Goal: Task Accomplishment & Management: Complete application form

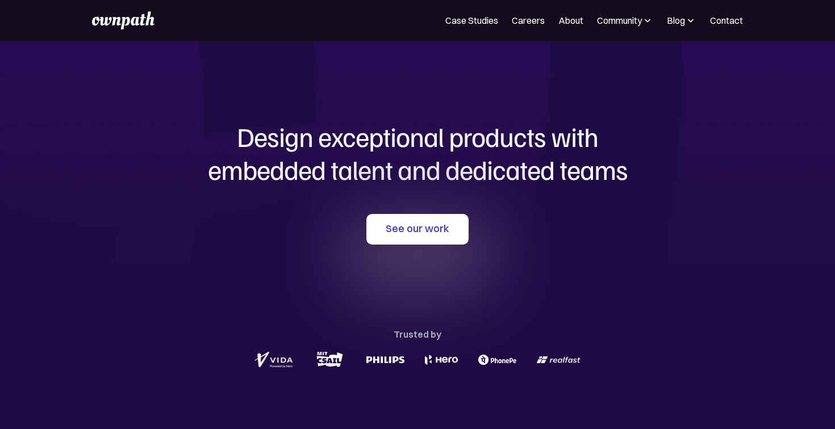
click at [583, 24] on nav "Case Studies Careers About Community Events Resources Design Residency Work on …" at bounding box center [594, 21] width 298 height 14
click at [566, 24] on link "About" at bounding box center [570, 21] width 25 height 14
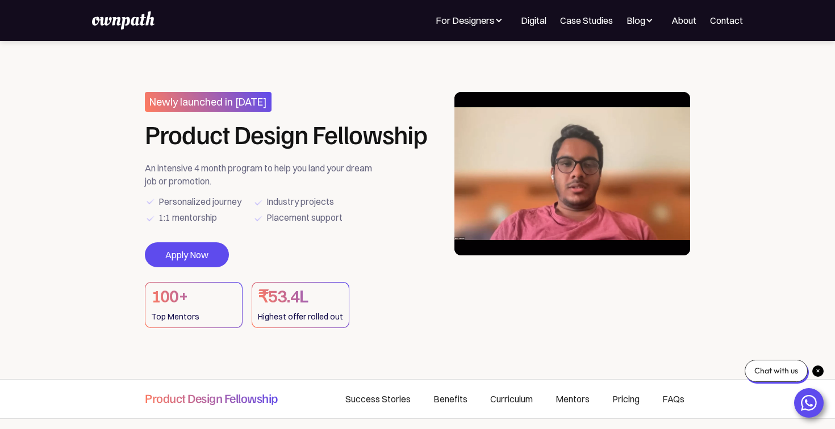
click at [282, 311] on div "Highest offer rolled out" at bounding box center [300, 317] width 85 height 16
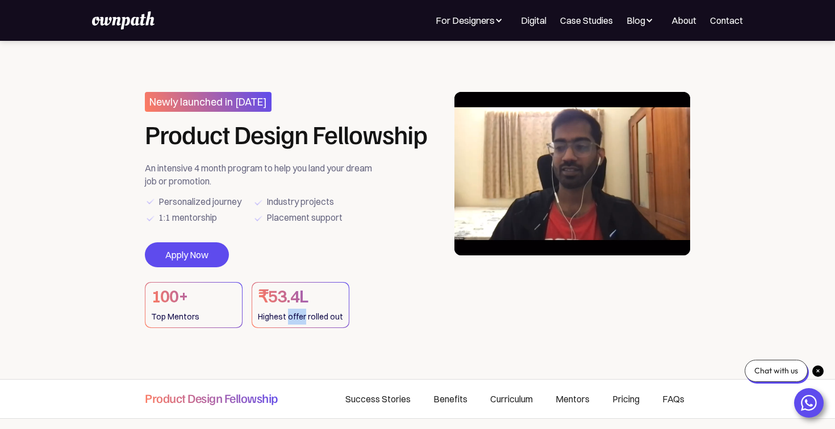
click at [282, 311] on div "Highest offer rolled out" at bounding box center [300, 317] width 85 height 16
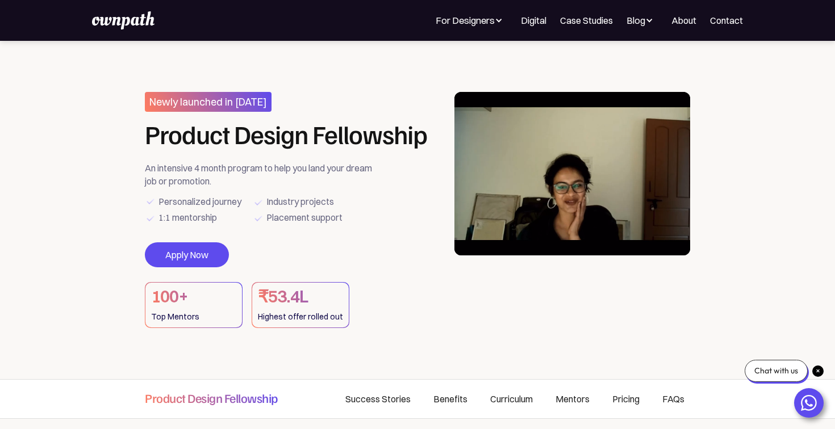
click at [282, 311] on div "Highest offer rolled out" at bounding box center [300, 317] width 85 height 16
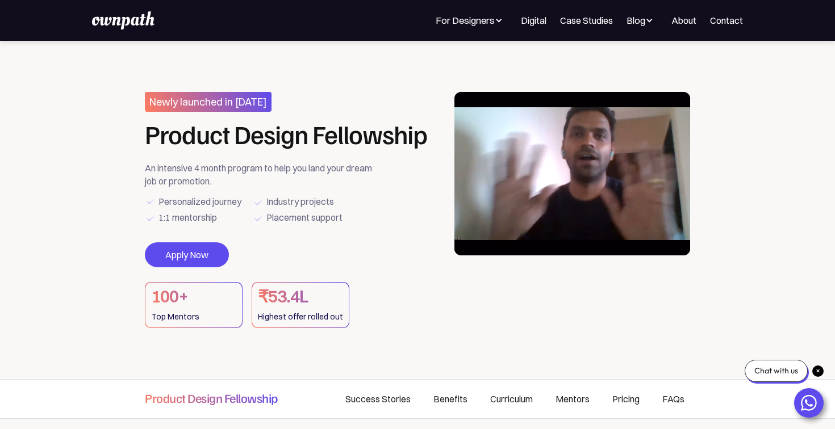
click at [261, 343] on section "Newly launched in Oct 2024 Product Design Fellowship An intensive 4 month progr…" at bounding box center [417, 210] width 835 height 338
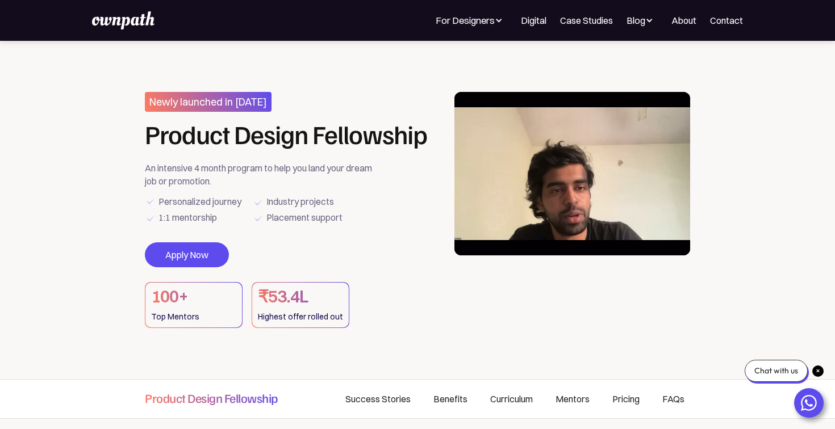
click at [273, 310] on div "Highest offer rolled out" at bounding box center [300, 317] width 85 height 16
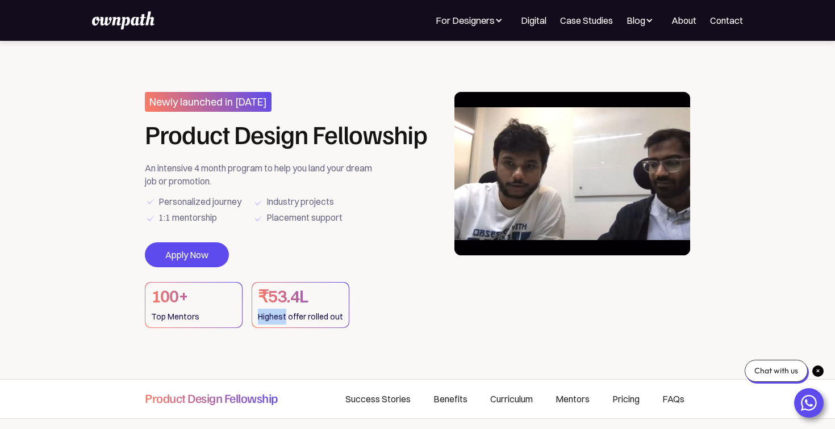
click at [273, 310] on div "Highest offer rolled out" at bounding box center [300, 317] width 85 height 16
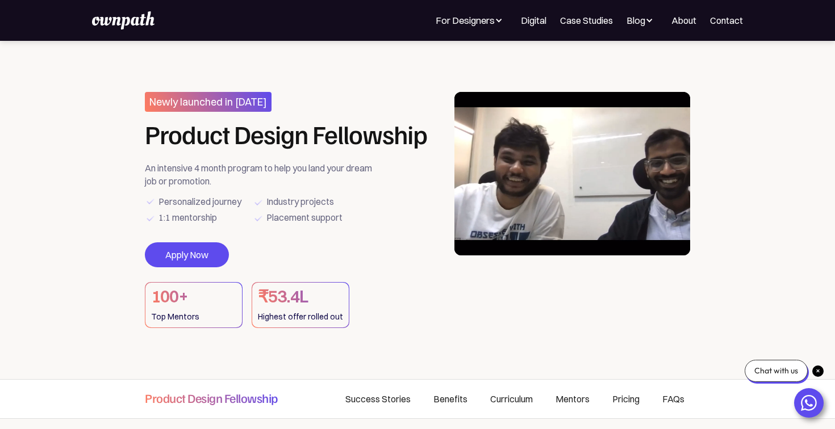
click at [273, 310] on div "Highest offer rolled out" at bounding box center [300, 317] width 85 height 16
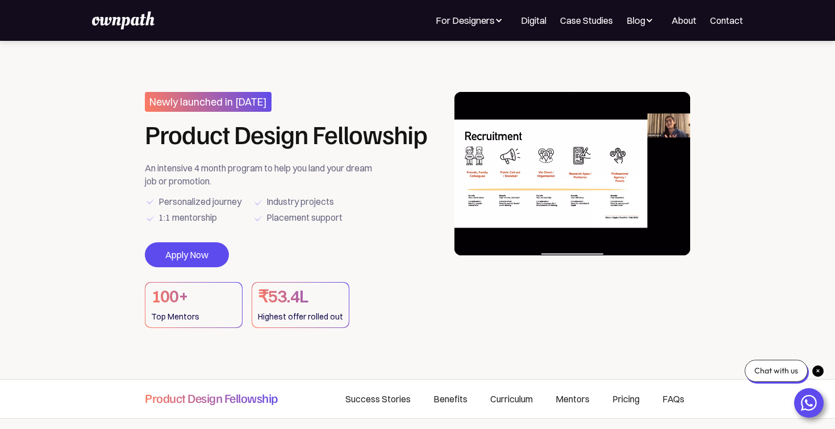
click at [273, 344] on section "Newly launched in Oct 2024 Product Design Fellowship An intensive 4 month progr…" at bounding box center [417, 210] width 835 height 338
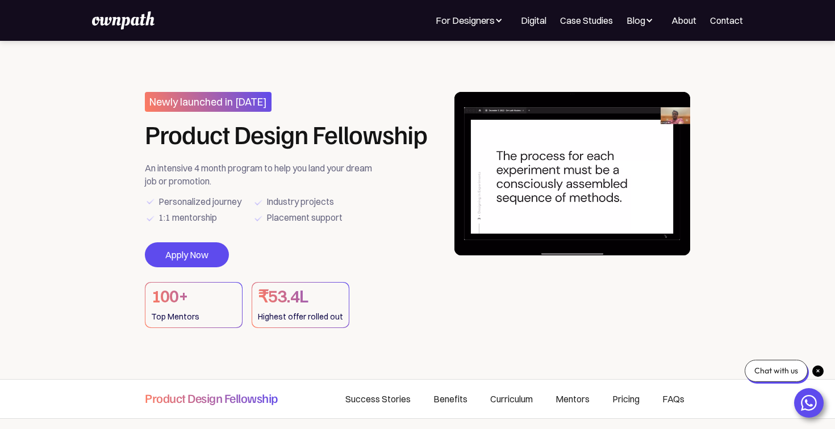
click at [273, 344] on section "Newly launched in Oct 2024 Product Design Fellowship An intensive 4 month progr…" at bounding box center [417, 210] width 835 height 338
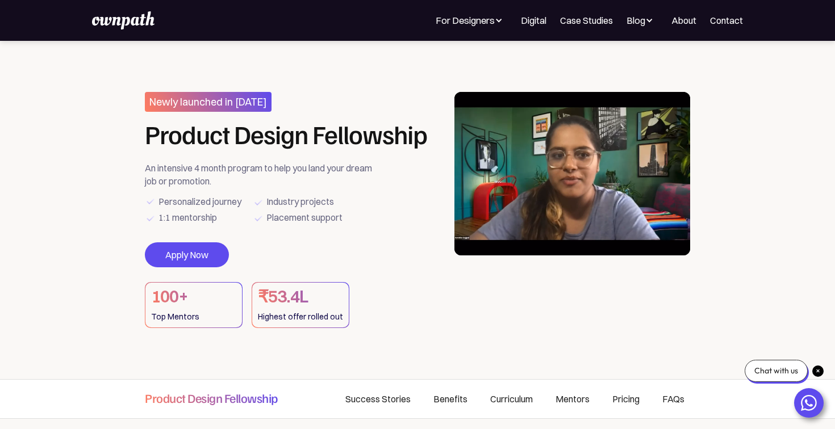
click at [227, 175] on div "An intensive 4 month program to help you land your dream job or promotion." at bounding box center [263, 175] width 236 height 26
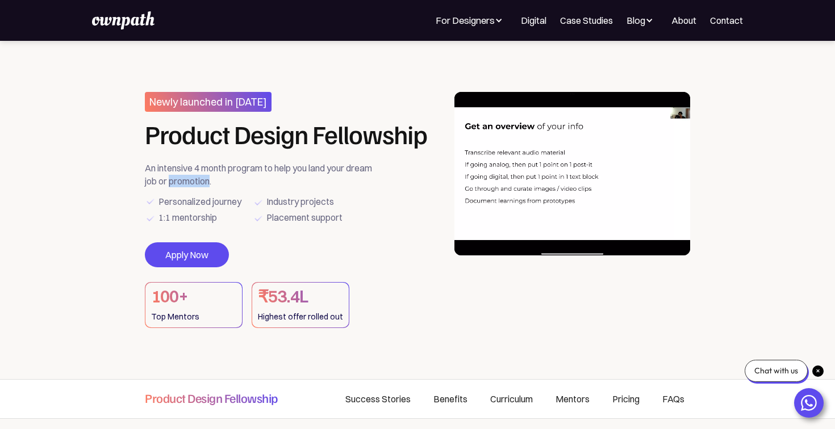
click at [227, 175] on div "An intensive 4 month program to help you land your dream job or promotion." at bounding box center [263, 175] width 236 height 26
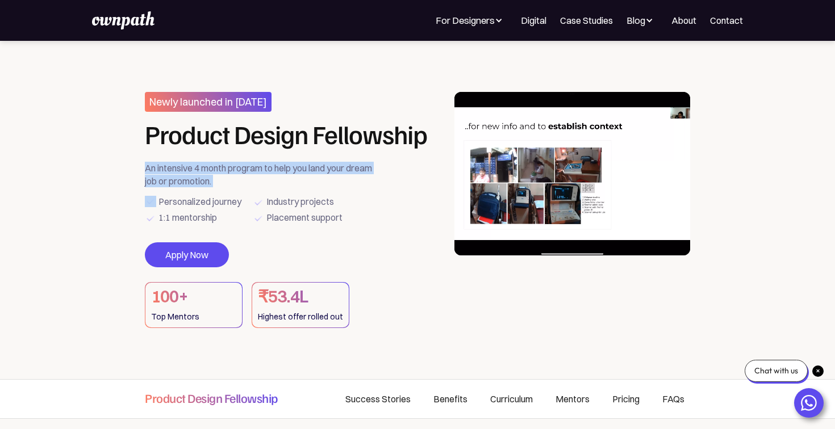
click at [227, 175] on div "An intensive 4 month program to help you land your dream job or promotion." at bounding box center [263, 175] width 236 height 26
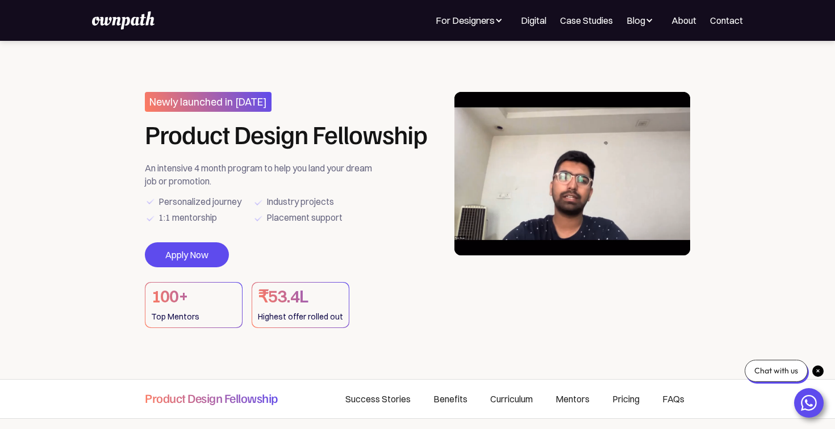
click at [226, 196] on div "Personalized journey" at bounding box center [199, 202] width 83 height 16
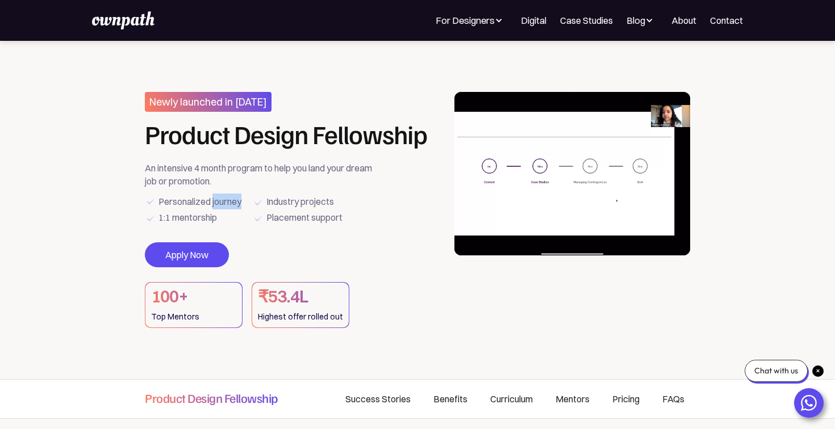
click at [226, 196] on div "Personalized journey" at bounding box center [199, 202] width 83 height 16
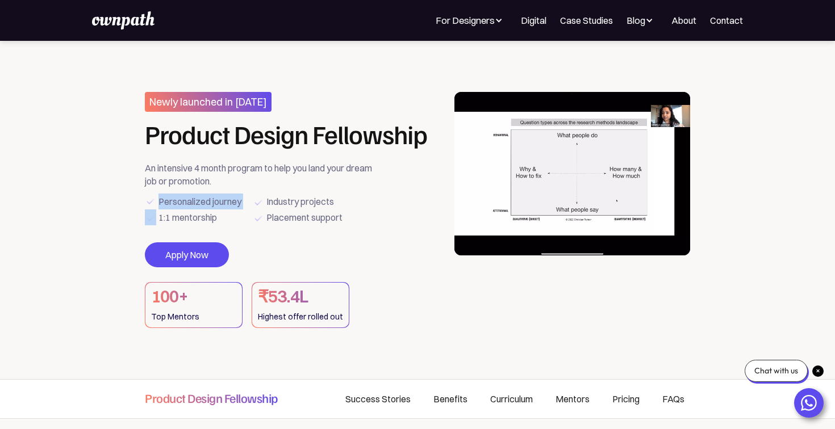
click at [226, 196] on div "Personalized journey" at bounding box center [199, 202] width 83 height 16
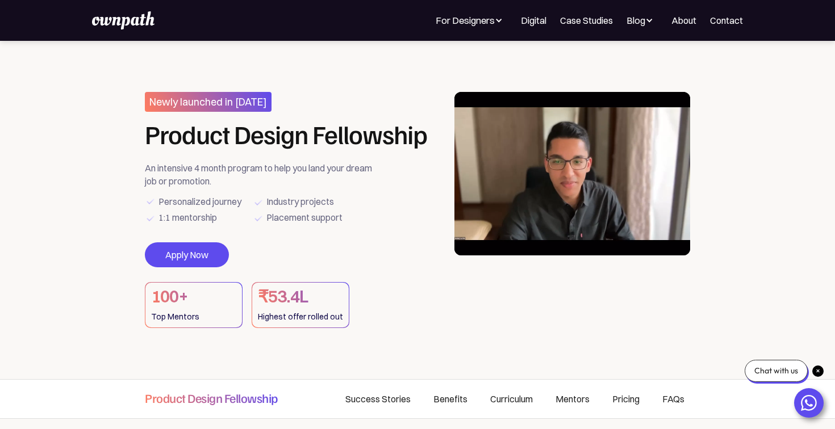
click at [274, 207] on div "Industry projects" at bounding box center [300, 202] width 68 height 16
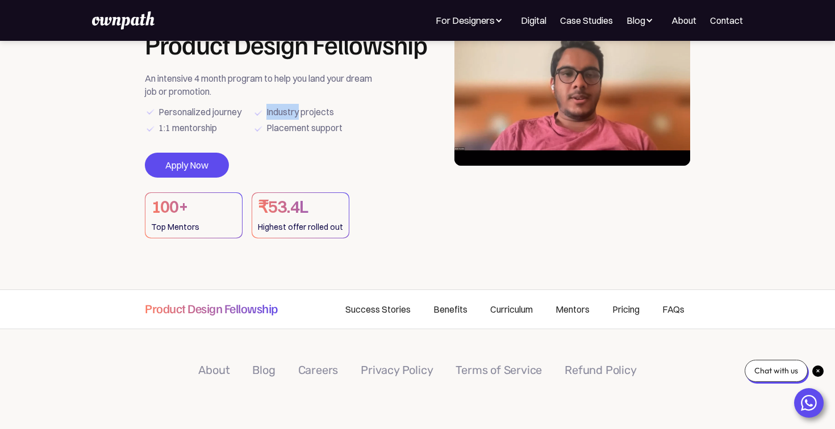
scroll to position [41, 0]
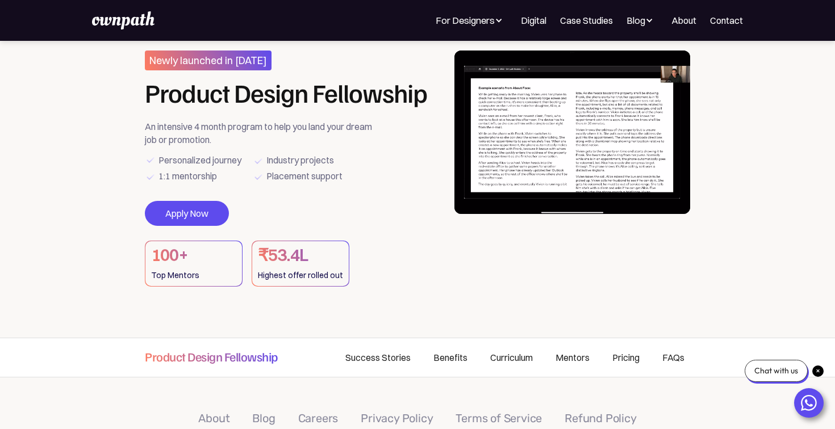
click at [205, 198] on div "Newly launched in Oct 2024 Product Design Fellowship An intensive 4 month progr…" at bounding box center [292, 169] width 294 height 236
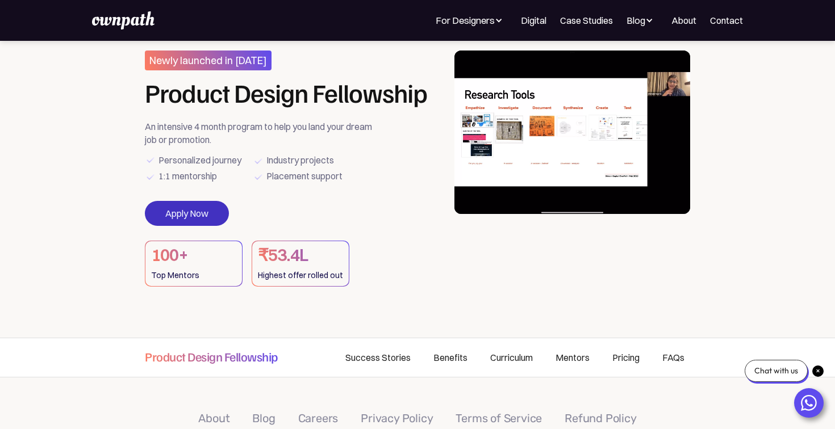
click at [203, 207] on link "Apply Now" at bounding box center [187, 213] width 84 height 25
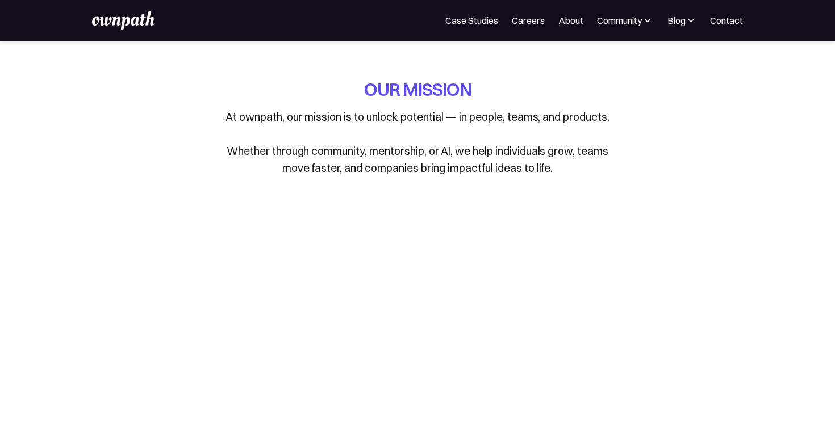
click at [578, 23] on link "About" at bounding box center [570, 21] width 25 height 14
click at [625, 16] on div "Community" at bounding box center [619, 21] width 45 height 14
click at [112, 27] on img at bounding box center [123, 20] width 62 height 18
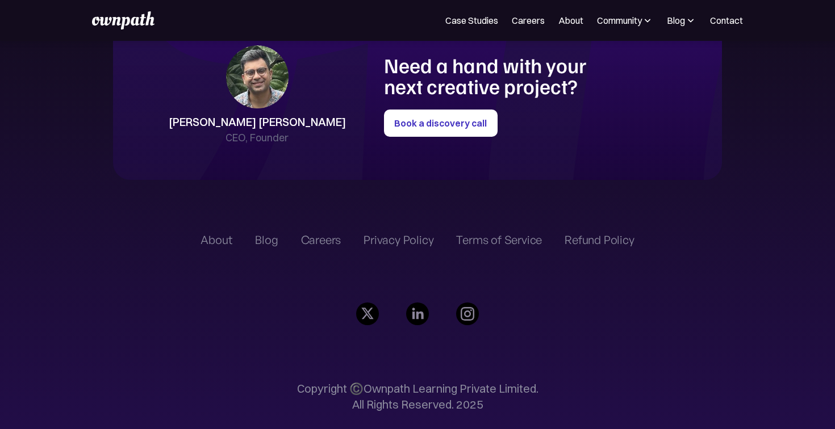
scroll to position [1643, 0]
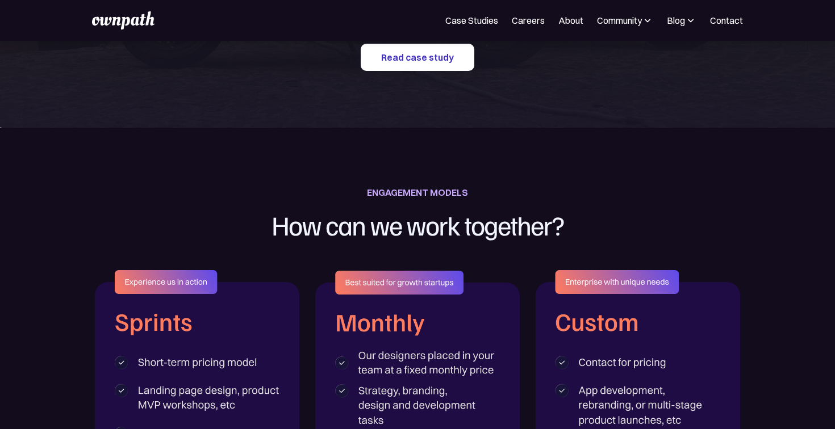
click at [564, 31] on div "Case Studies Careers About Community Events Resources Design Residency Work on …" at bounding box center [417, 20] width 835 height 41
click at [564, 23] on link "About" at bounding box center [570, 21] width 25 height 14
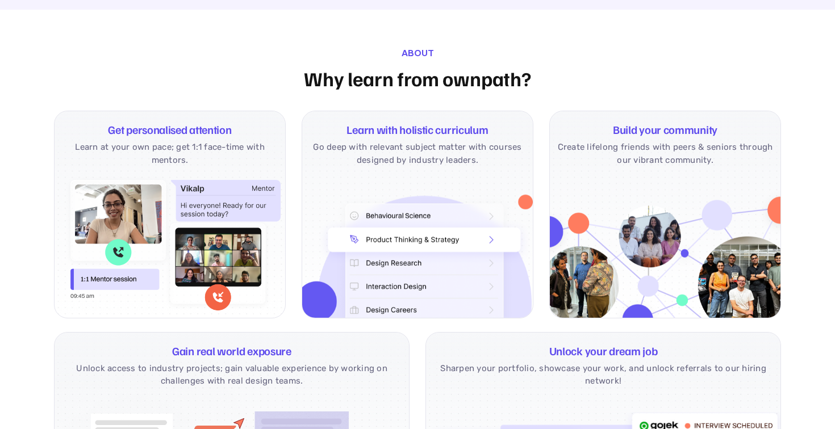
scroll to position [602, 0]
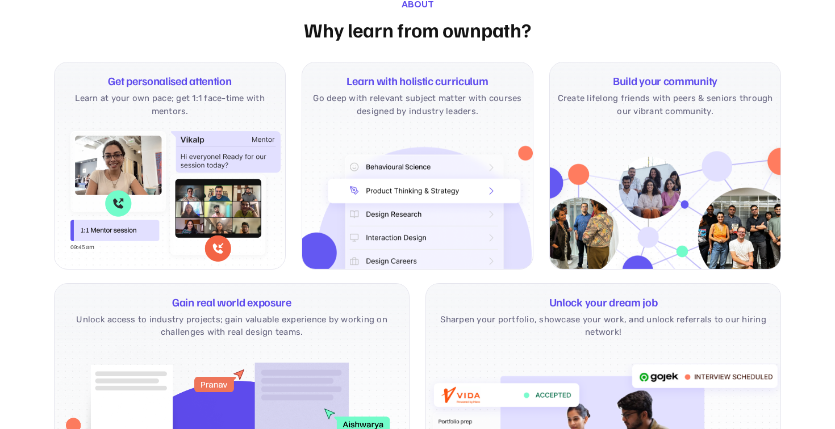
click at [169, 93] on p "Learn at your own pace; get 1:1 face-time with mentors." at bounding box center [169, 105] width 221 height 26
click at [52, 179] on section "about Why learn from ownpath? Get personalised attention Learn at your own pace…" at bounding box center [417, 247] width 835 height 573
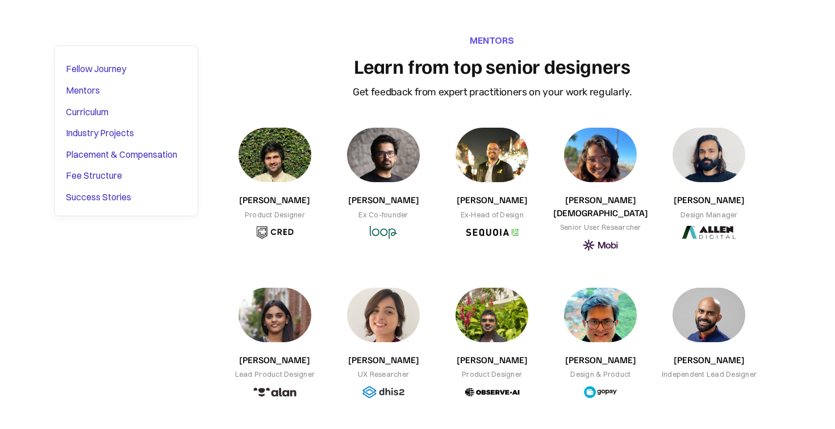
scroll to position [3426, 0]
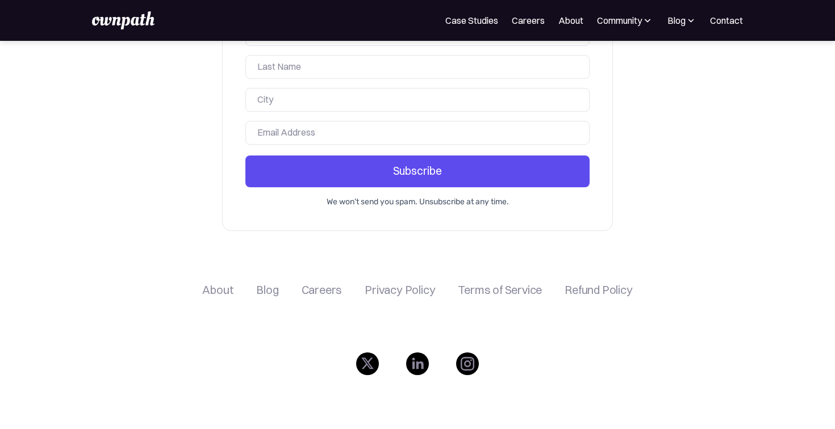
scroll to position [1990, 0]
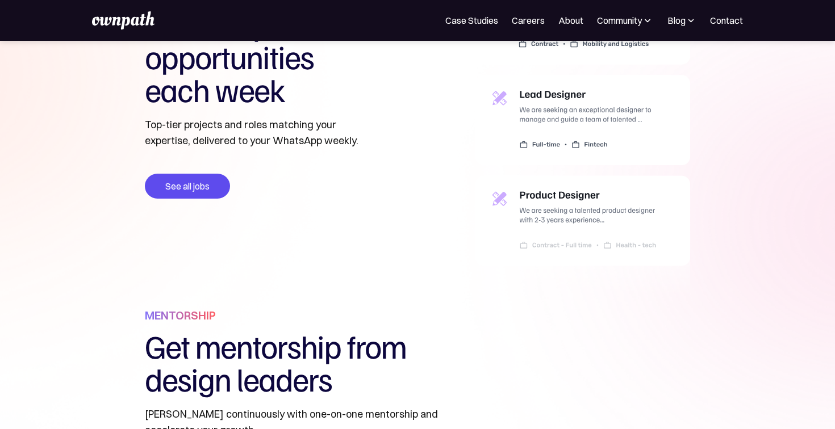
scroll to position [429, 0]
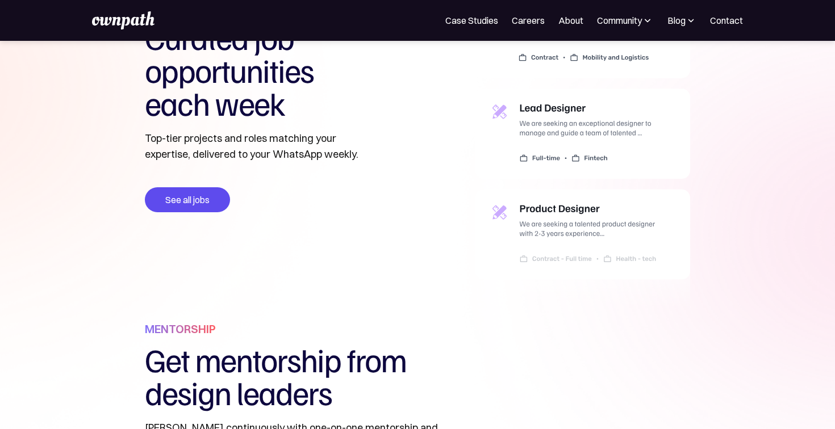
click at [267, 132] on p "Top-tier projects and roles matching your expertise, delivered to your WhatsApp…" at bounding box center [260, 147] width 230 height 32
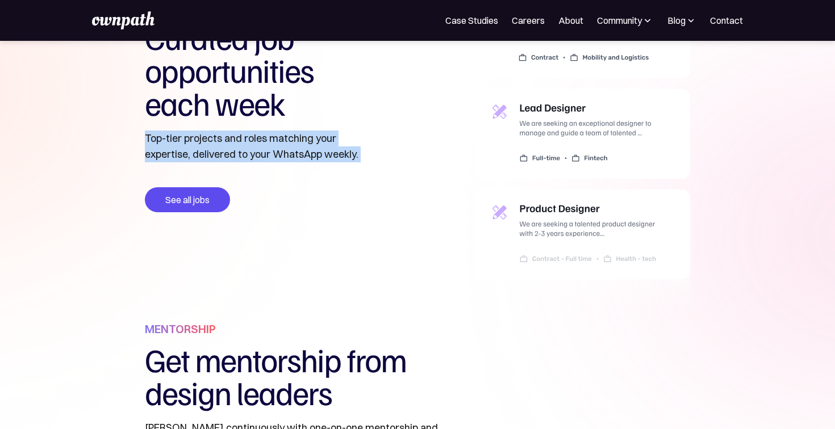
click at [267, 132] on p "Top-tier projects and roles matching your expertise, delivered to your WhatsApp…" at bounding box center [260, 147] width 230 height 32
click at [354, 224] on div "OPEN ROLES Curated job opportunities each week Top-tier projects and roles matc…" at bounding box center [260, 143] width 230 height 356
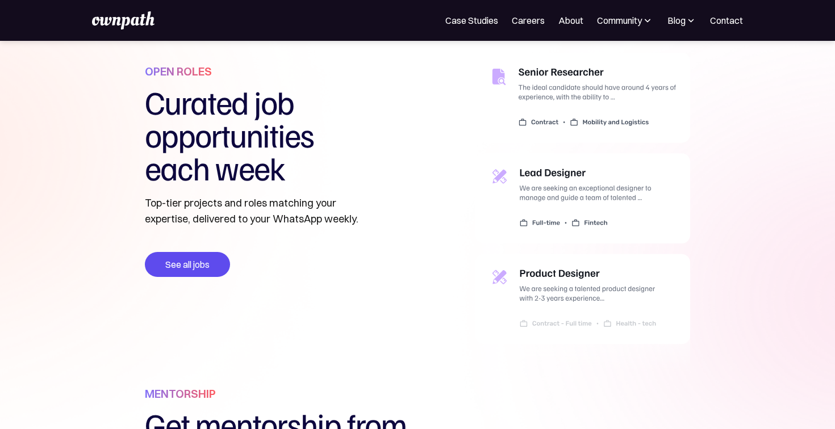
scroll to position [336, 0]
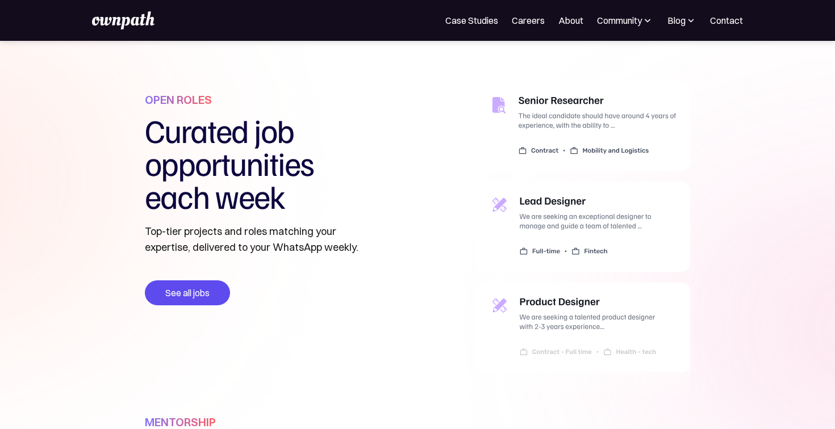
click at [558, 349] on img at bounding box center [582, 247] width 215 height 333
click at [541, 149] on img at bounding box center [582, 247] width 215 height 333
click at [235, 233] on p "Top-tier projects and roles matching your expertise, delivered to your WhatsApp…" at bounding box center [260, 240] width 230 height 32
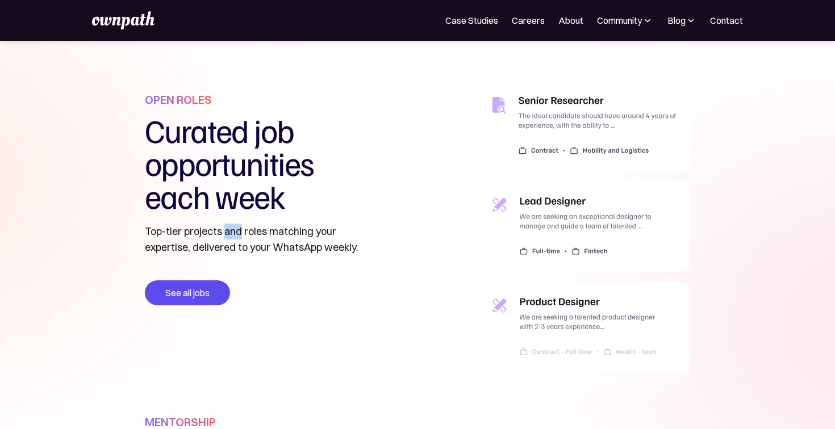
click at [235, 233] on p "Top-tier projects and roles matching your expertise, delivered to your WhatsApp…" at bounding box center [260, 240] width 230 height 32
click at [224, 233] on p "Top-tier projects and roles matching your expertise, delivered to your WhatsApp…" at bounding box center [260, 240] width 230 height 32
click at [219, 233] on p "Top-tier projects and roles matching your expertise, delivered to your WhatsApp…" at bounding box center [260, 240] width 230 height 32
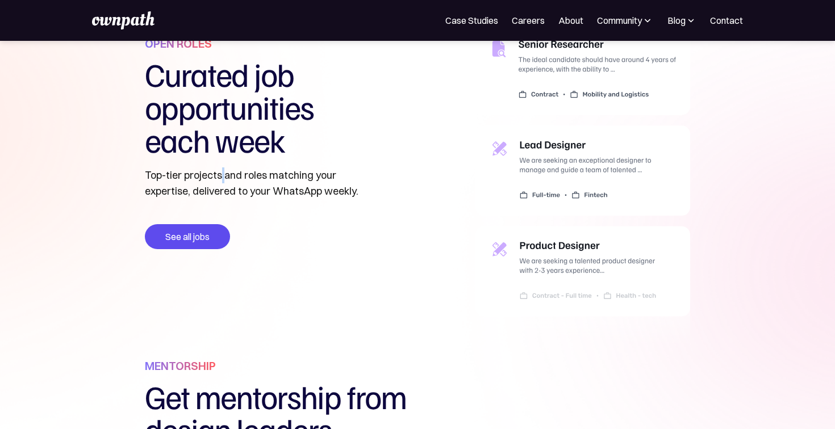
scroll to position [380, 0]
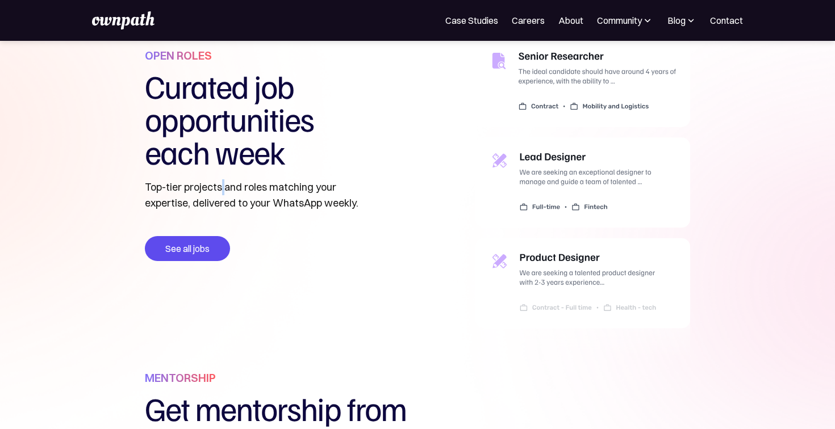
click at [577, 265] on img at bounding box center [582, 203] width 215 height 333
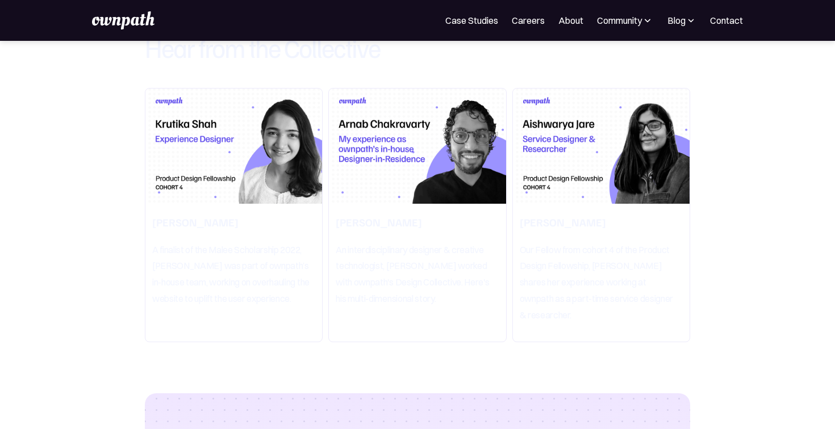
scroll to position [2051, 0]
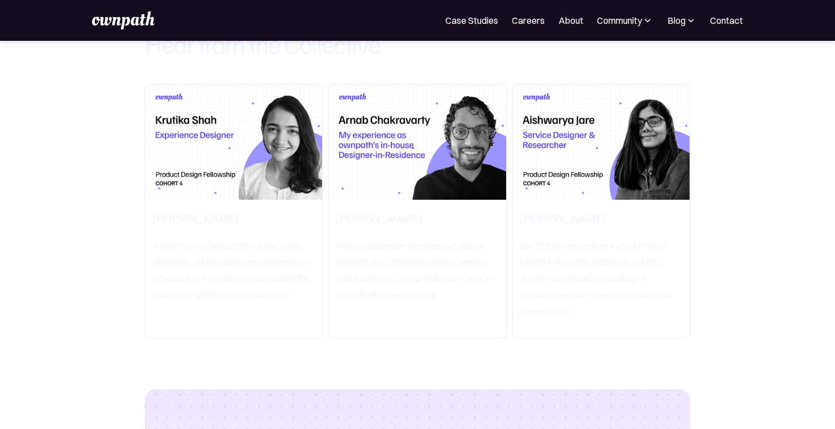
click at [220, 187] on img at bounding box center [233, 142] width 177 height 115
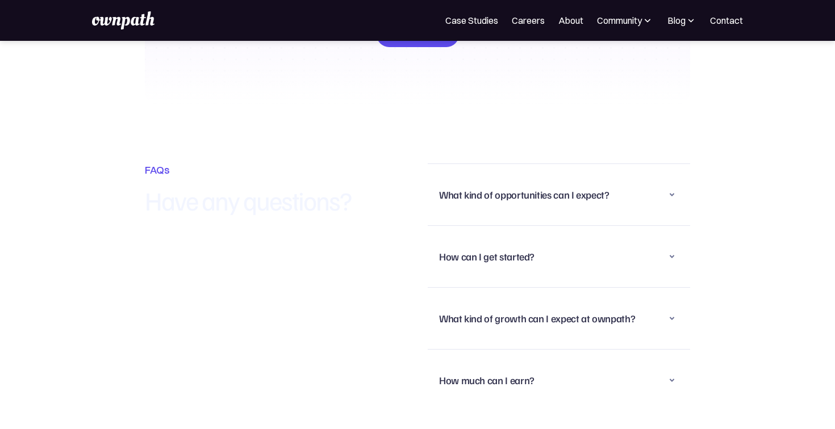
scroll to position [2670, 0]
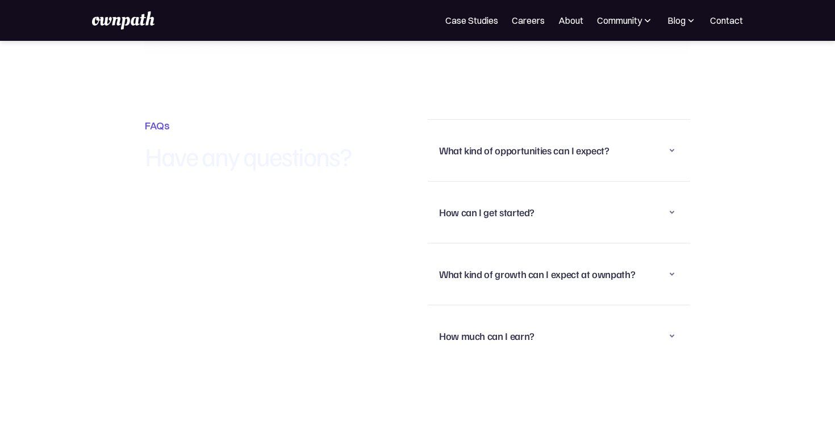
click at [537, 150] on div "What kind of opportunities can I expect?" at bounding box center [524, 151] width 170 height 14
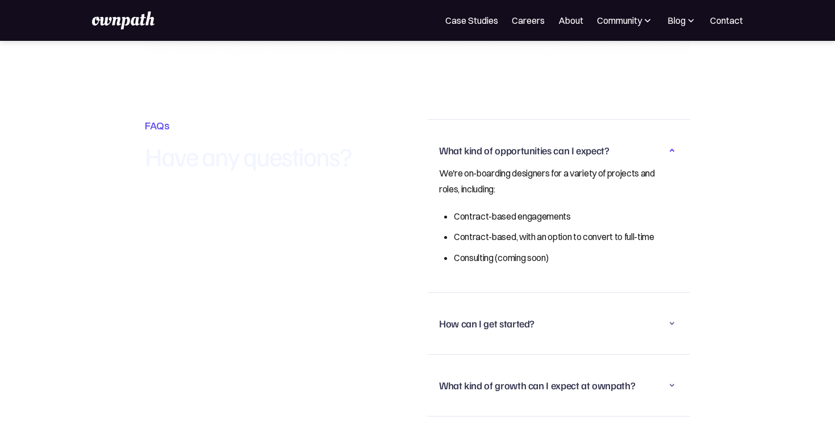
click at [537, 150] on div "What kind of opportunities can I expect?" at bounding box center [524, 151] width 170 height 14
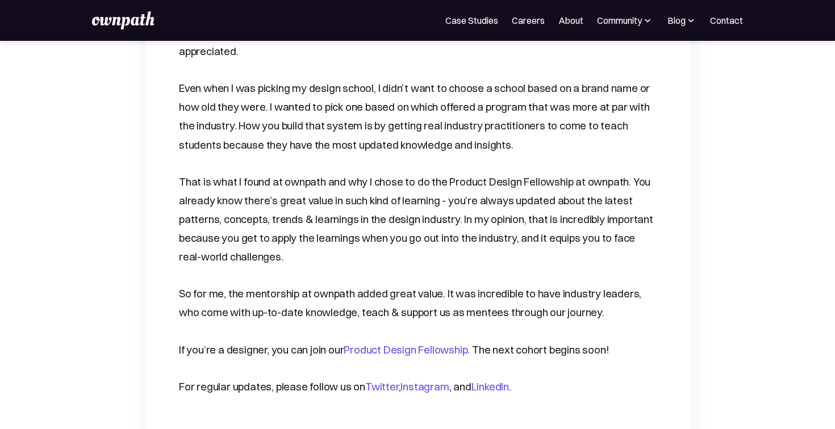
scroll to position [4568, 0]
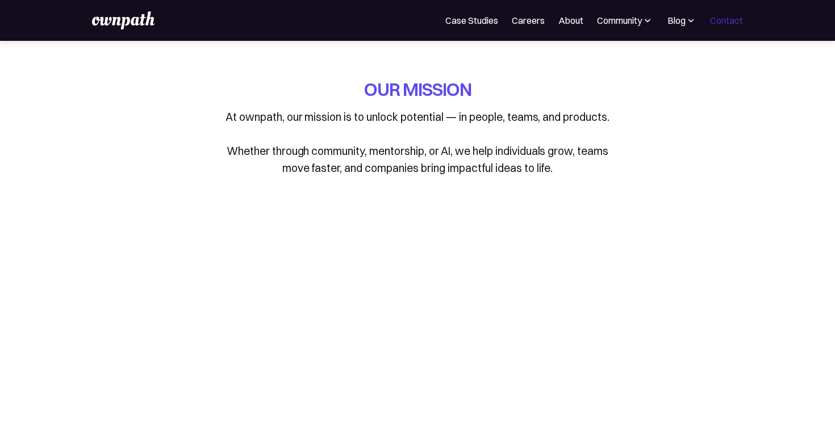
click at [724, 20] on link "Contact" at bounding box center [726, 21] width 33 height 14
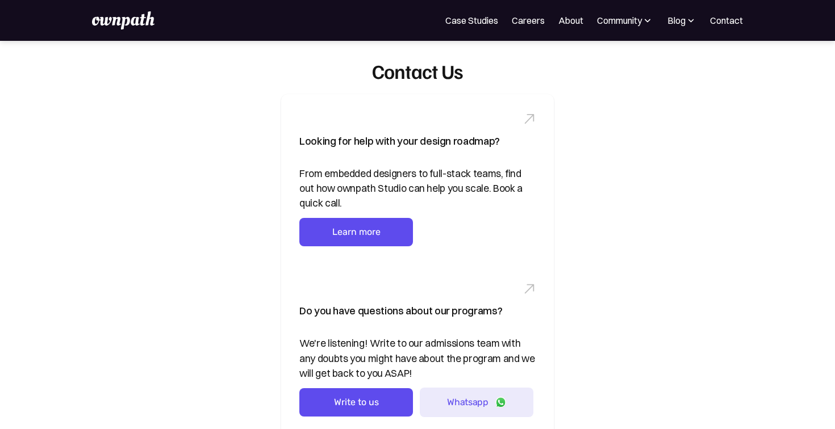
click at [129, 23] on img at bounding box center [123, 20] width 62 height 18
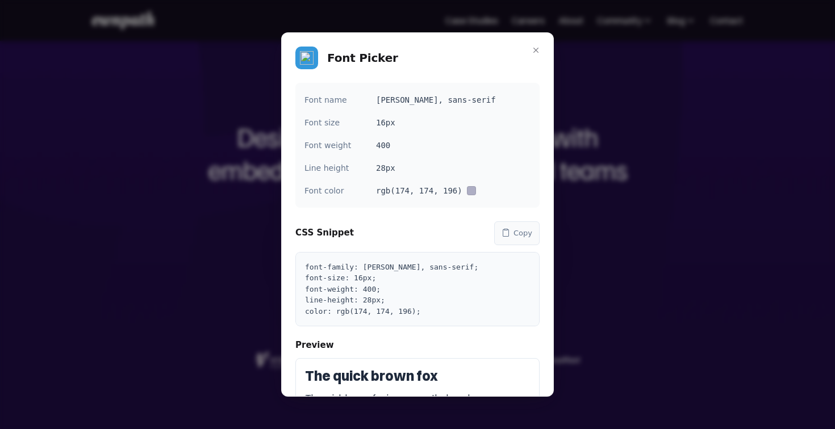
click at [397, 100] on div "[PERSON_NAME], sans-serif" at bounding box center [453, 100] width 154 height 16
copy div "[PERSON_NAME]"
click at [533, 48] on icon at bounding box center [535, 50] width 5 height 5
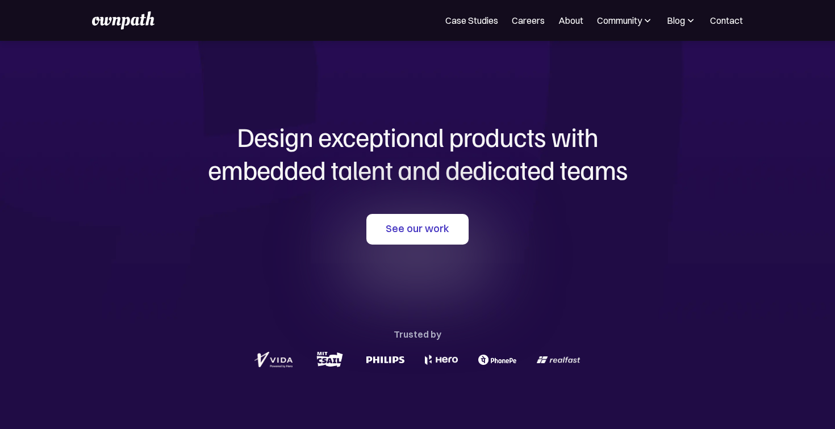
click at [136, 30] on div "Case Studies Careers About Community Events Resources Design Residency Work on …" at bounding box center [417, 20] width 835 height 41
click at [136, 24] on img at bounding box center [123, 20] width 62 height 18
click at [470, 131] on h1 "Design exceptional products with embedded talent and dedicated teams" at bounding box center [417, 152] width 545 height 65
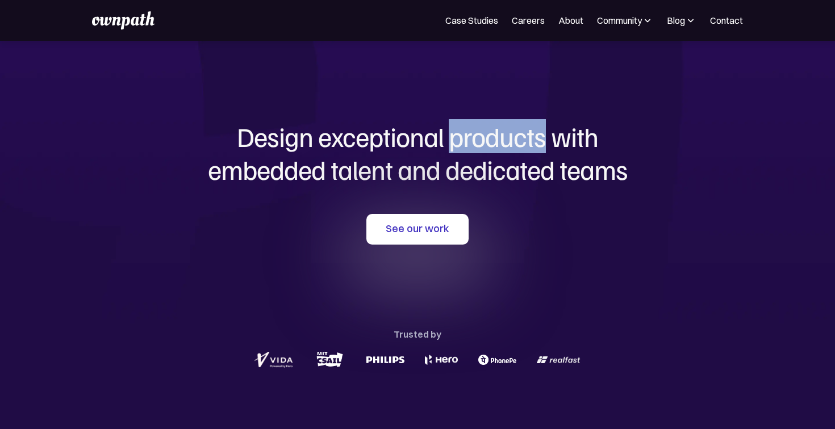
click at [470, 131] on h1 "Design exceptional products with embedded talent and dedicated teams" at bounding box center [417, 152] width 545 height 65
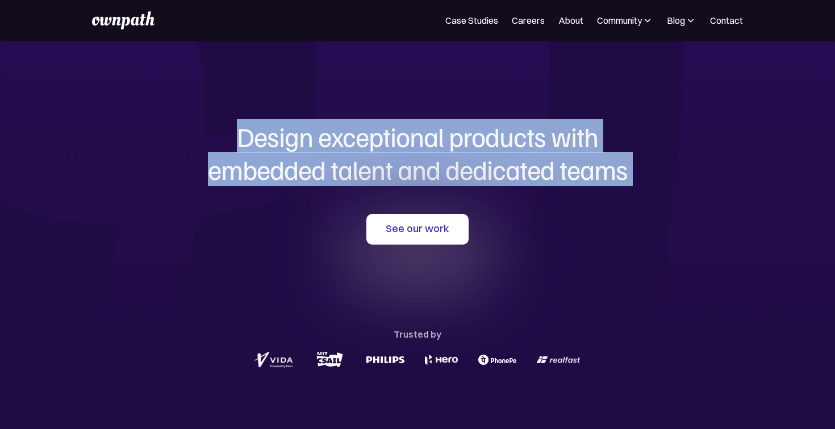
click at [474, 172] on h1 "Design exceptional products with embedded talent and dedicated teams" at bounding box center [417, 152] width 545 height 65
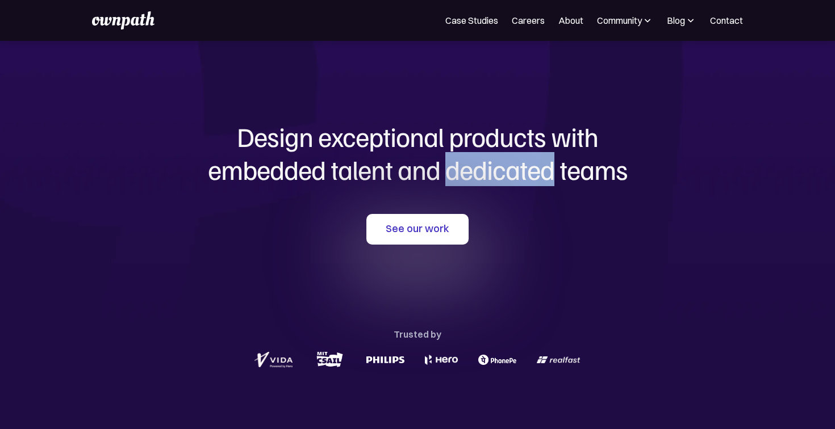
click at [474, 172] on h1 "Design exceptional products with embedded talent and dedicated teams" at bounding box center [417, 152] width 545 height 65
click at [319, 161] on h1 "Design exceptional products with embedded talent and dedicated teams" at bounding box center [417, 152] width 545 height 65
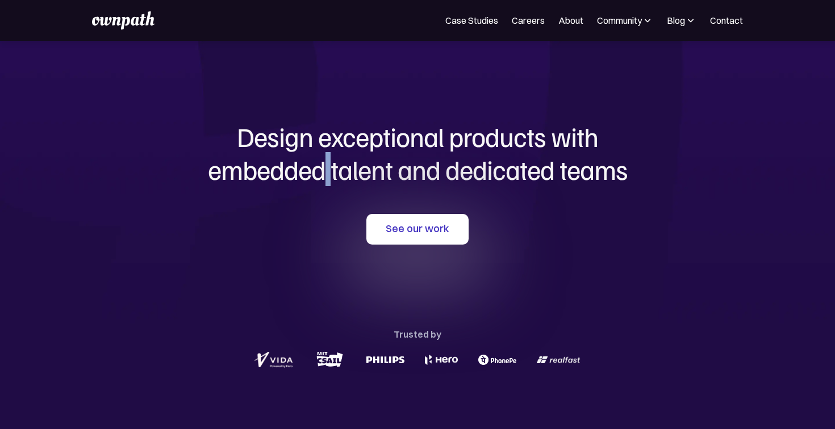
click at [319, 161] on h1 "Design exceptional products with embedded talent and dedicated teams" at bounding box center [417, 152] width 545 height 65
click at [313, 164] on h1 "Design exceptional products with embedded talent and dedicated teams" at bounding box center [417, 152] width 545 height 65
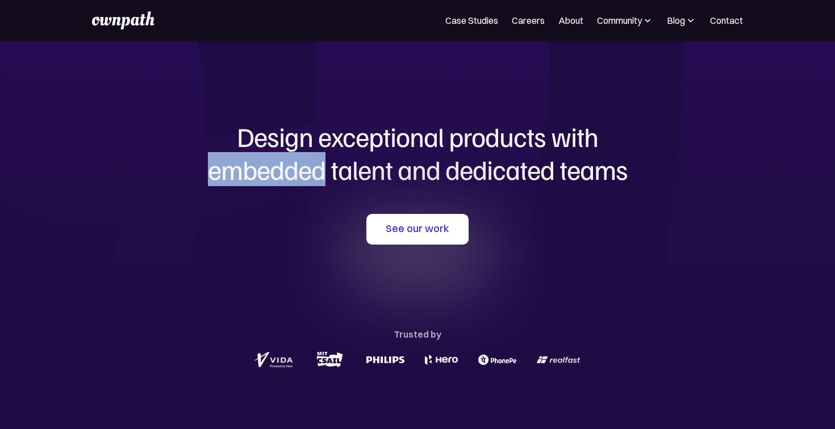
click at [313, 164] on h1 "Design exceptional products with embedded talent and dedicated teams" at bounding box center [417, 152] width 545 height 65
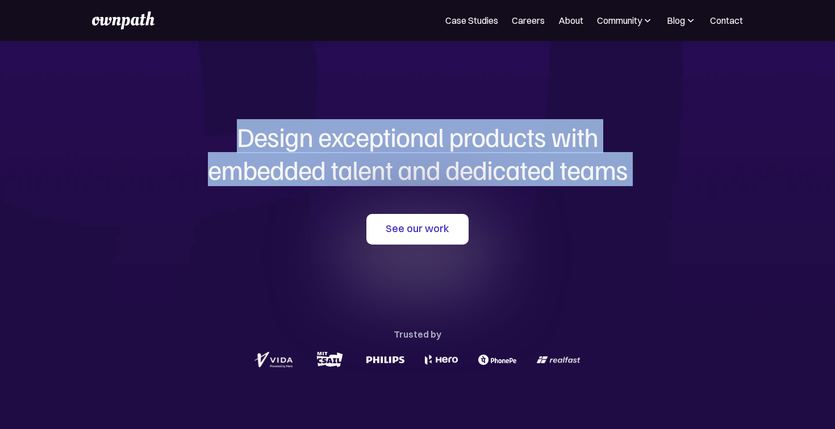
click at [313, 164] on h1 "Design exceptional products with embedded talent and dedicated teams" at bounding box center [417, 152] width 545 height 65
copy div "Design exceptional products with embedded talent and dedicated teams with us"
click at [333, 130] on h1 "Design exceptional products with embedded talent and dedicated teams" at bounding box center [417, 152] width 545 height 65
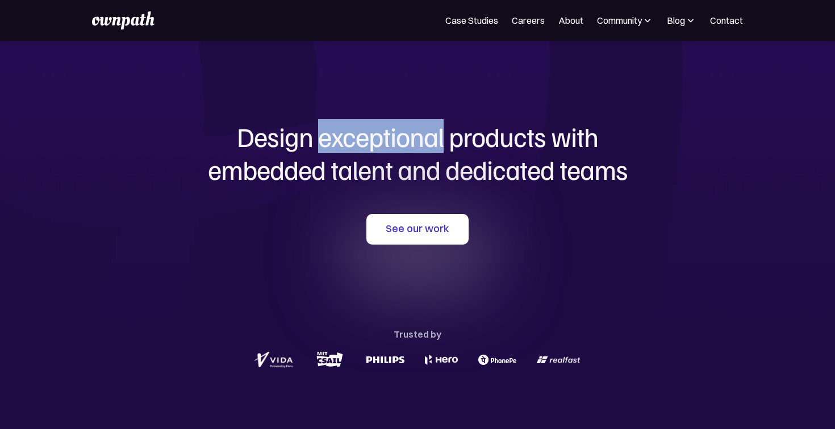
click at [333, 130] on h1 "Design exceptional products with embedded talent and dedicated teams" at bounding box center [417, 152] width 545 height 65
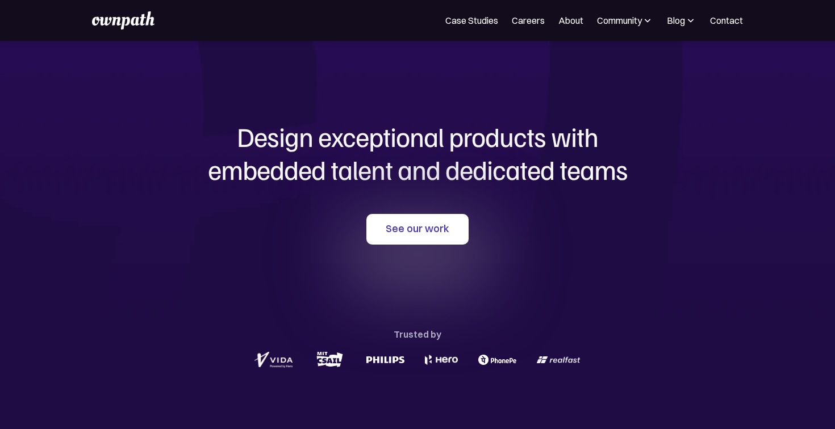
click at [505, 143] on h1 "Design exceptional products with embedded talent and dedicated teams" at bounding box center [417, 152] width 545 height 65
click at [449, 180] on h1 "Design exceptional products with embedded talent and dedicated teams" at bounding box center [417, 152] width 545 height 65
click at [357, 171] on h1 "Design exceptional products with embedded talent and dedicated teams" at bounding box center [417, 152] width 545 height 65
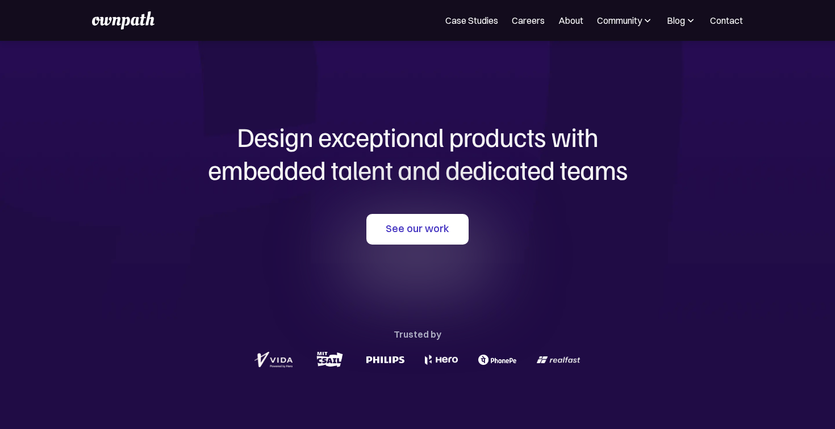
click at [408, 175] on h1 "Design exceptional products with embedded talent and dedicated teams" at bounding box center [417, 152] width 545 height 65
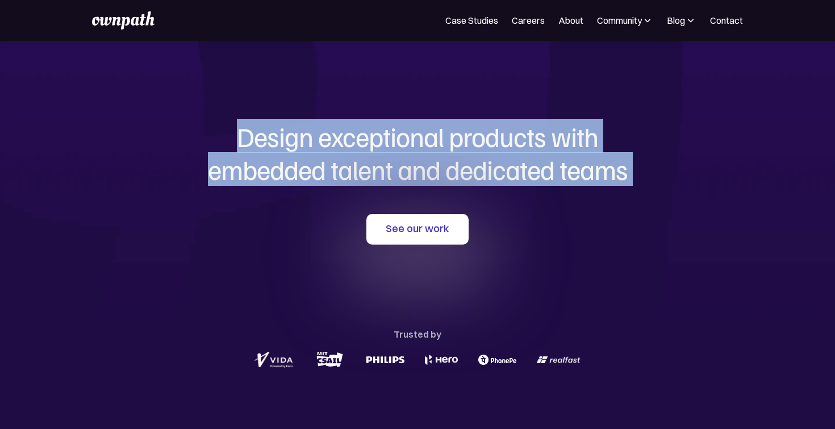
click at [408, 175] on h1 "Design exceptional products with embedded talent and dedicated teams" at bounding box center [417, 152] width 545 height 65
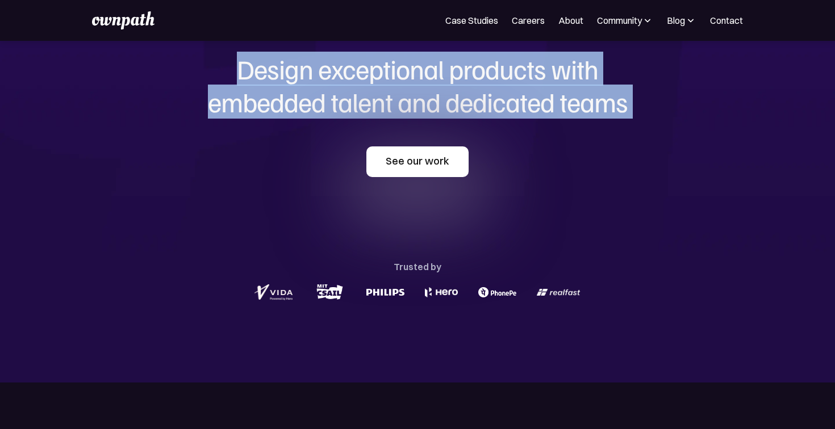
scroll to position [191, 0]
